Goal: Find specific page/section: Find specific page/section

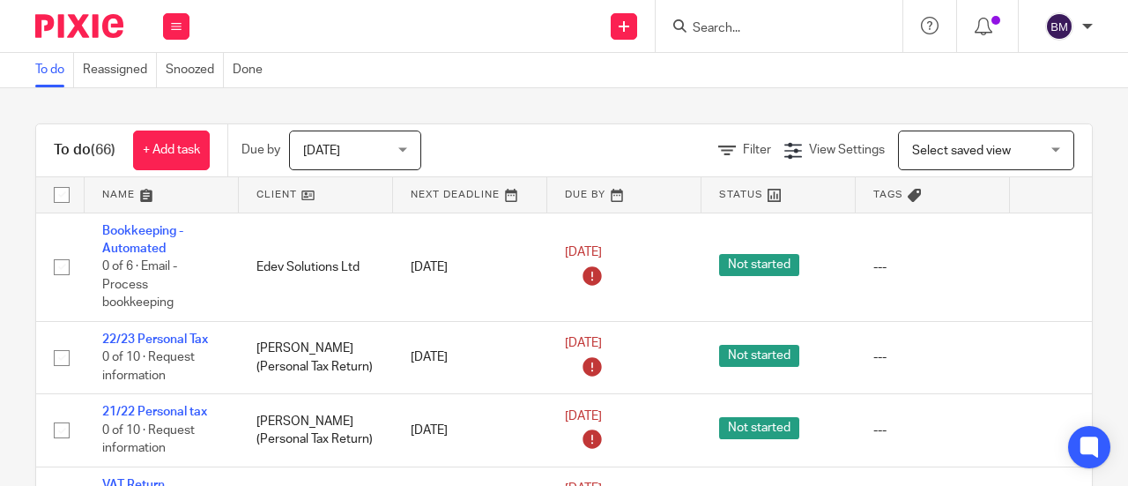
click at [786, 29] on input "Search" at bounding box center [770, 29] width 159 height 16
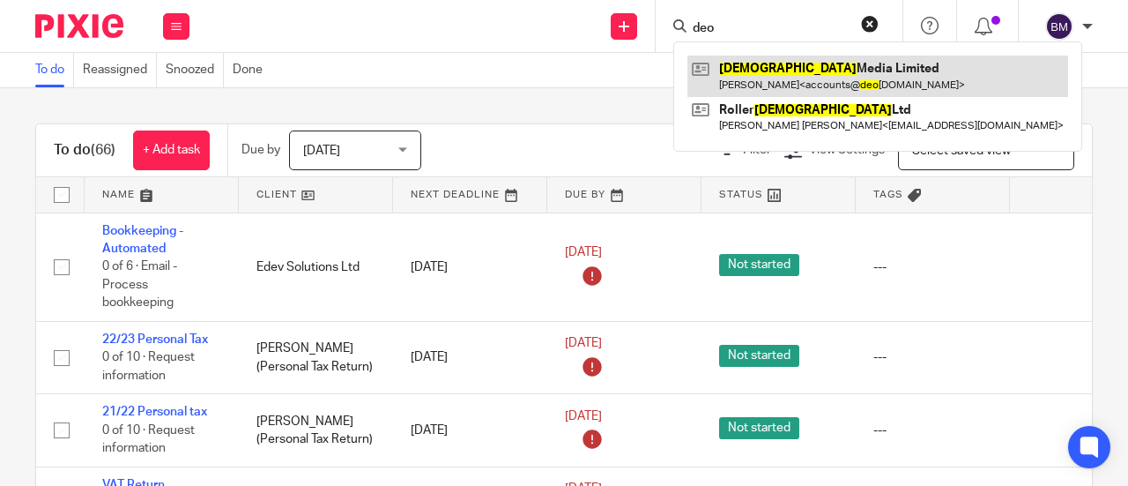
type input "deo"
click at [832, 75] on link at bounding box center [878, 76] width 381 height 41
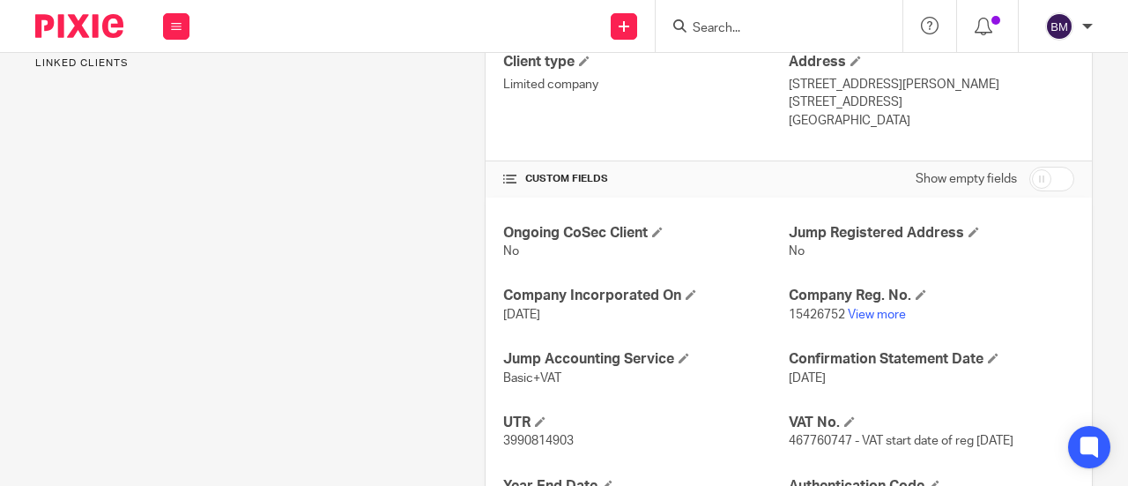
scroll to position [529, 0]
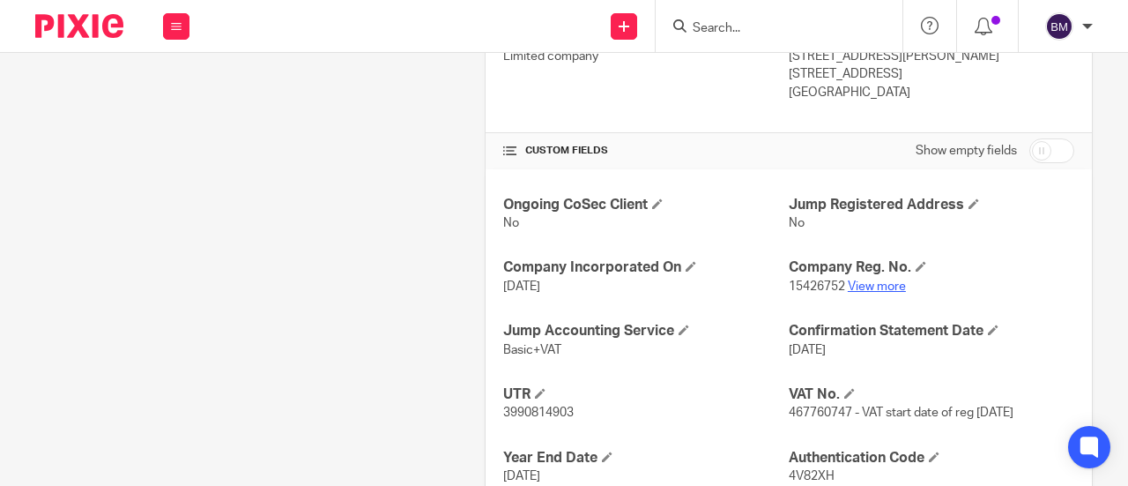
click at [871, 280] on link "View more" at bounding box center [877, 286] width 58 height 12
